Goal: Information Seeking & Learning: Learn about a topic

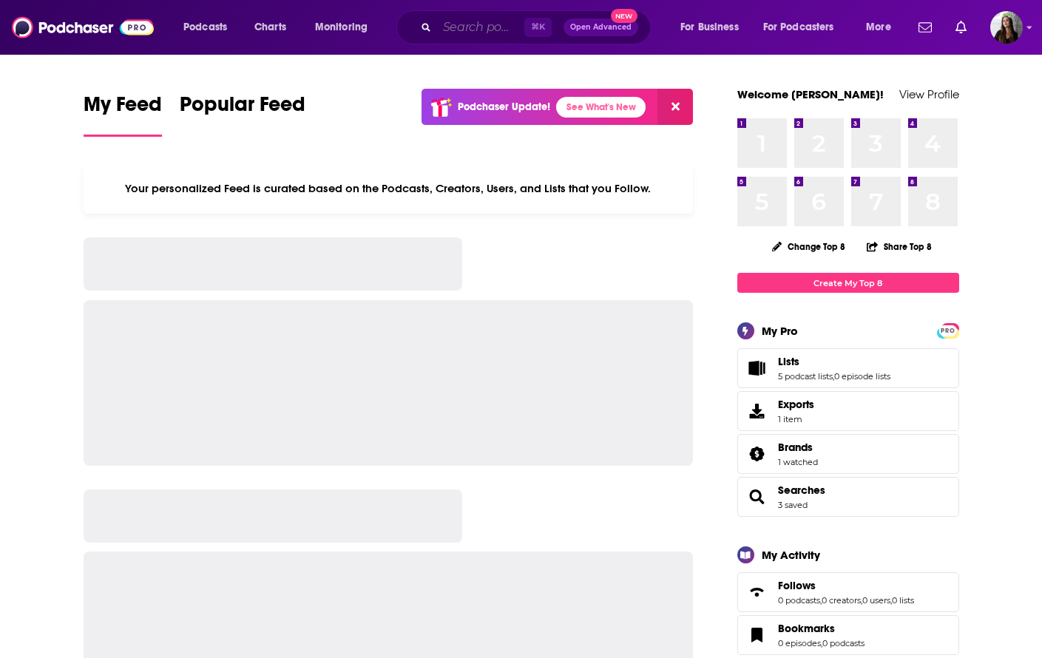
click at [465, 30] on input "Search podcasts, credits, & more..." at bounding box center [480, 28] width 87 height 24
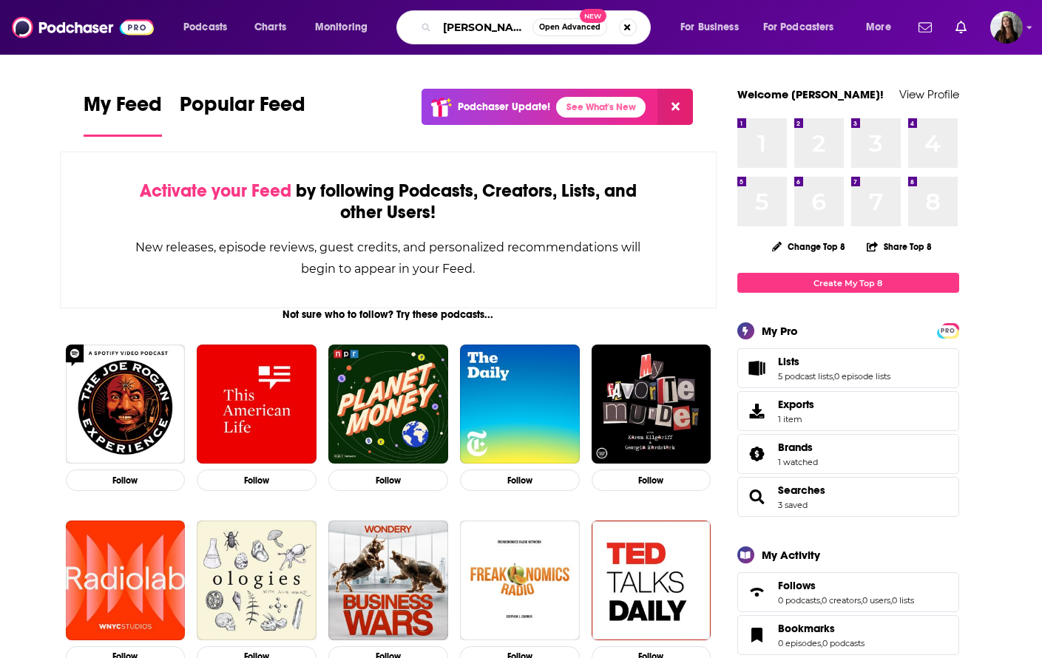
type input "steve tang"
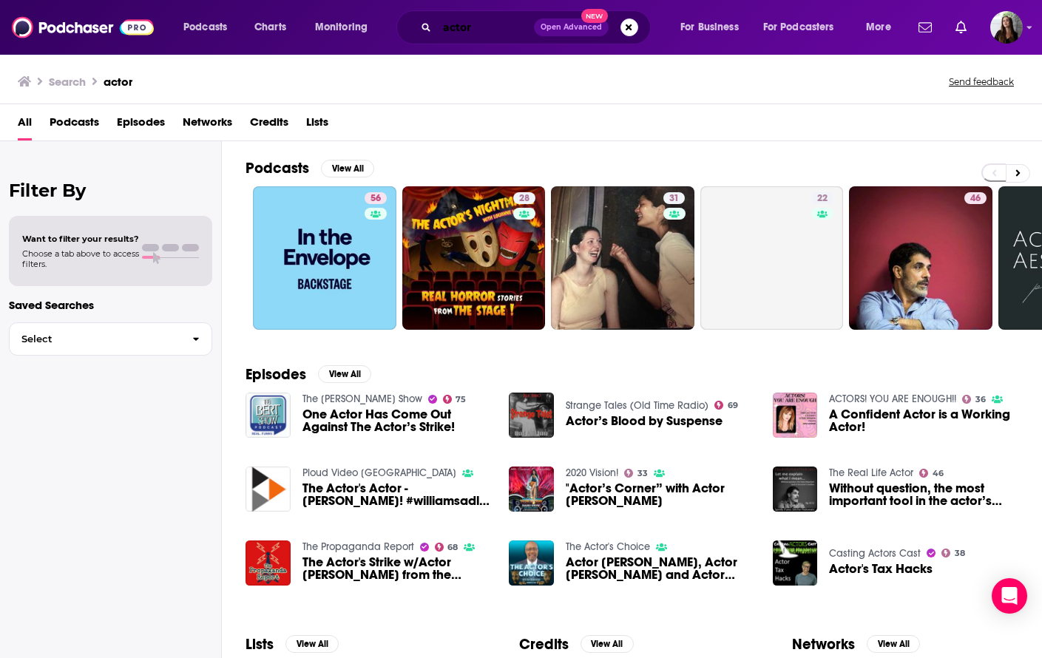
click at [468, 25] on input "actor" at bounding box center [485, 28] width 97 height 24
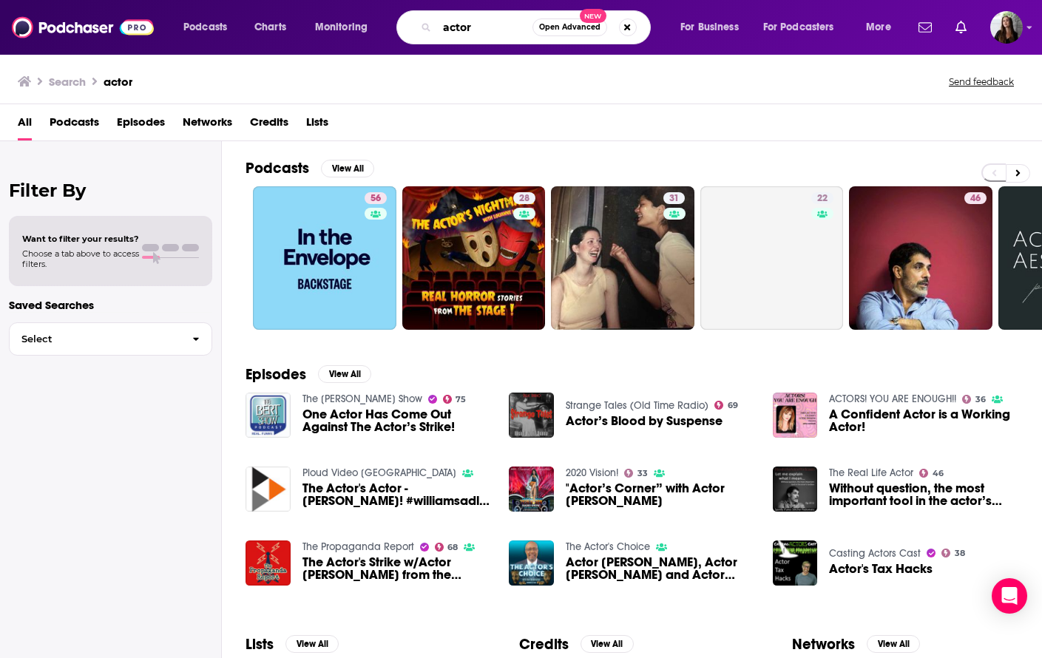
click at [468, 25] on input "actor" at bounding box center [484, 28] width 95 height 24
type input "[PERSON_NAME]"
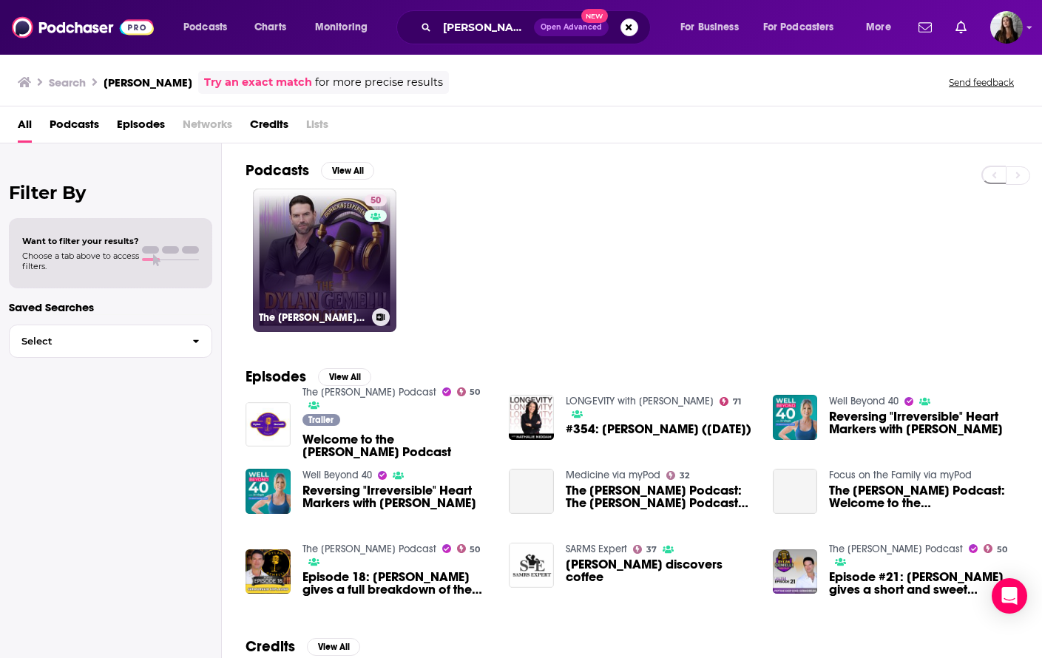
click at [316, 249] on link "50 The [PERSON_NAME] Podcast" at bounding box center [324, 260] width 143 height 143
